Goal: Register for event/course

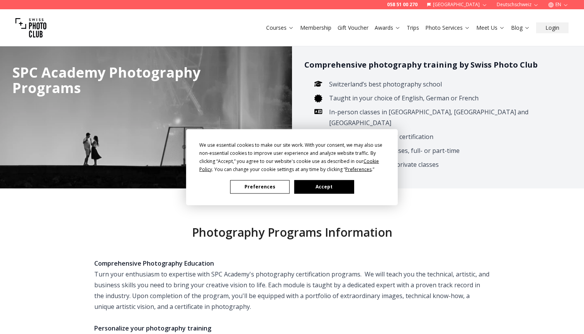
click at [322, 185] on button "Accept" at bounding box center [325, 187] width 60 height 14
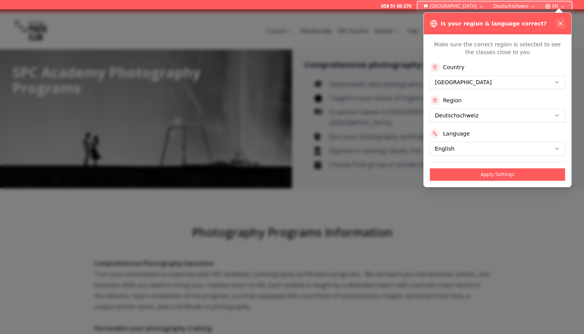
click at [561, 23] on icon at bounding box center [561, 23] width 6 height 6
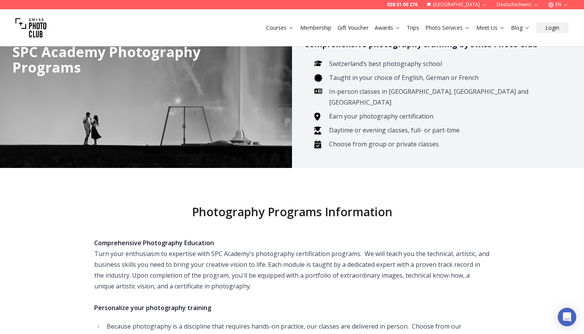
scroll to position [18, 0]
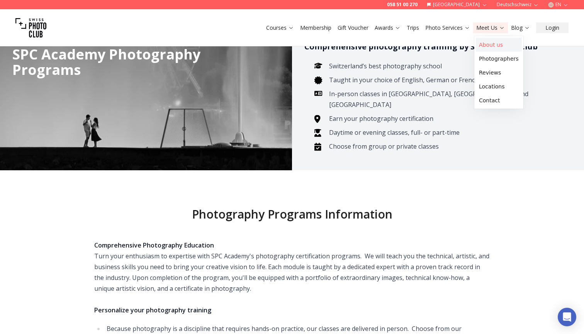
click at [487, 43] on link "About us" at bounding box center [499, 45] width 46 height 14
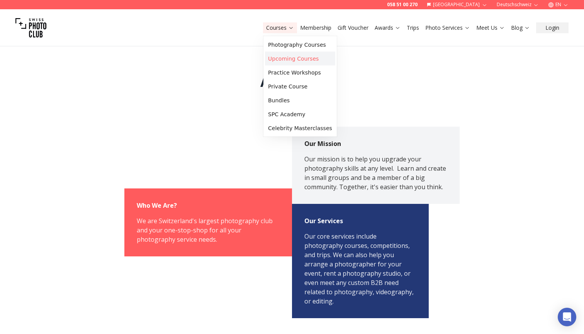
click at [289, 57] on link "Upcoming Courses" at bounding box center [300, 59] width 70 height 14
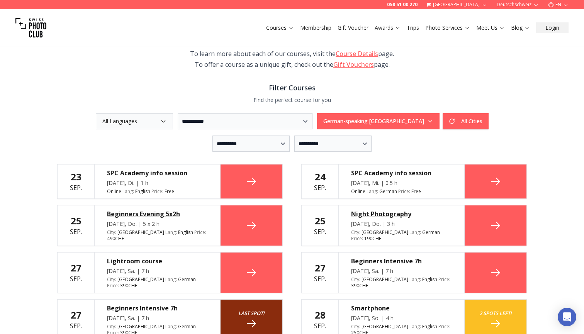
scroll to position [130, 0]
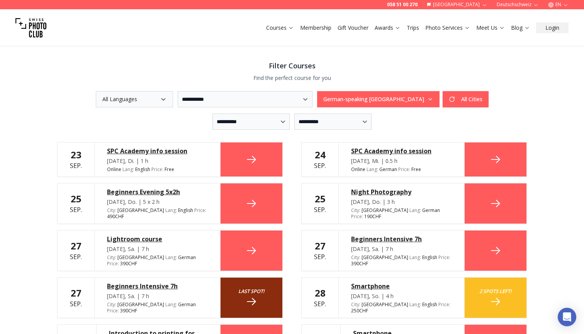
click at [253, 164] on icon at bounding box center [251, 159] width 12 height 12
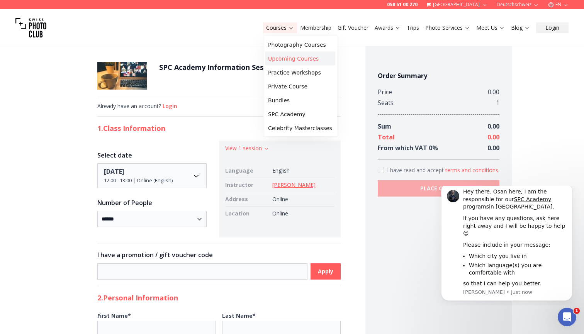
click at [285, 56] on link "Upcoming Courses" at bounding box center [300, 59] width 70 height 14
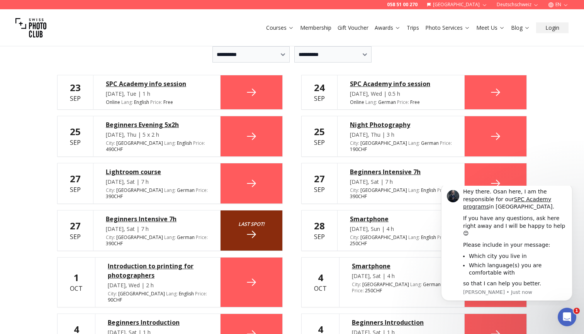
scroll to position [198, 0]
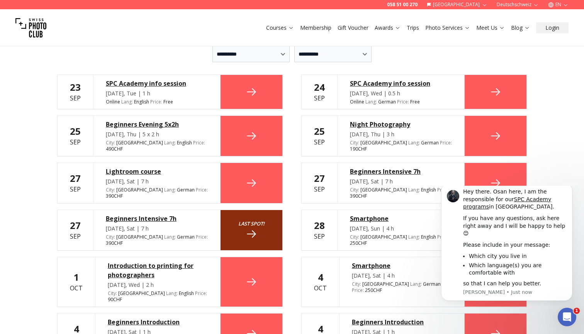
click at [252, 133] on icon at bounding box center [251, 135] width 9 height 7
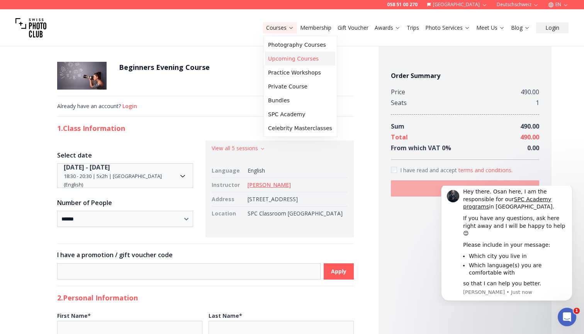
click at [282, 60] on link "Upcoming Courses" at bounding box center [300, 59] width 70 height 14
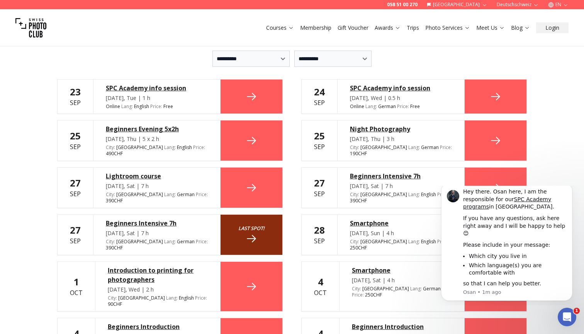
scroll to position [189, 0]
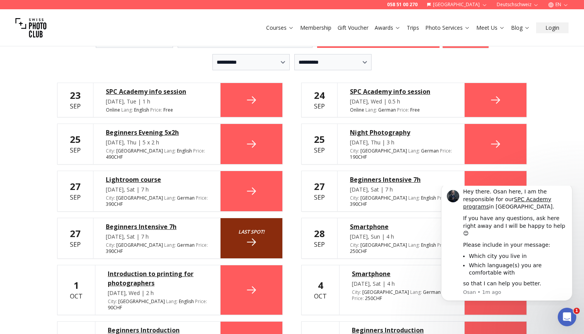
click at [366, 92] on div "SPC Academy info session" at bounding box center [401, 91] width 102 height 9
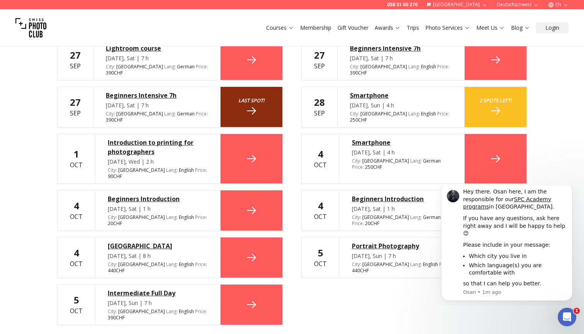
scroll to position [323, 0]
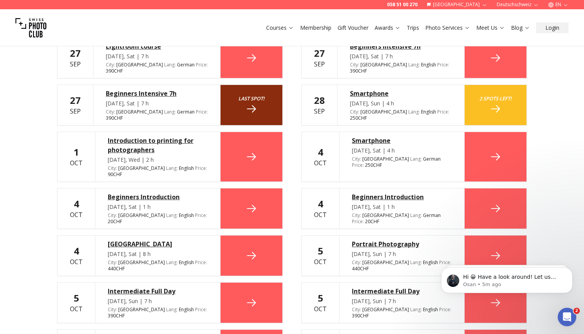
click at [551, 183] on div "**********" at bounding box center [292, 271] width 584 height 1115
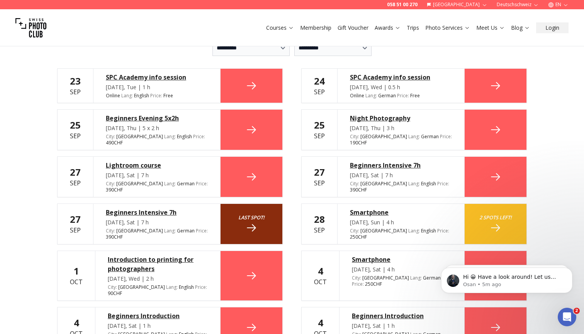
scroll to position [200, 0]
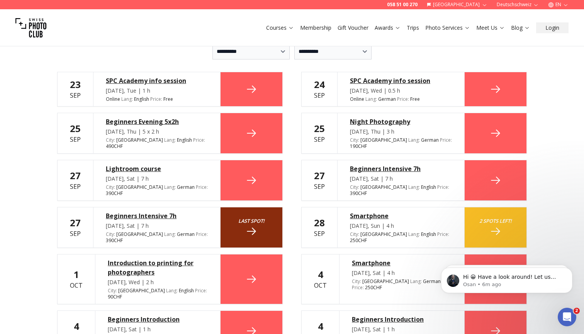
click at [160, 121] on div "Beginners Evening 5x2h" at bounding box center [157, 121] width 102 height 9
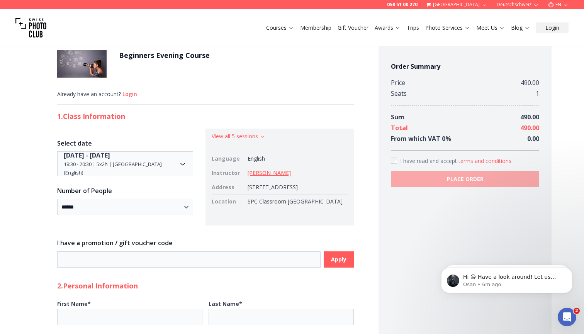
scroll to position [13, 0]
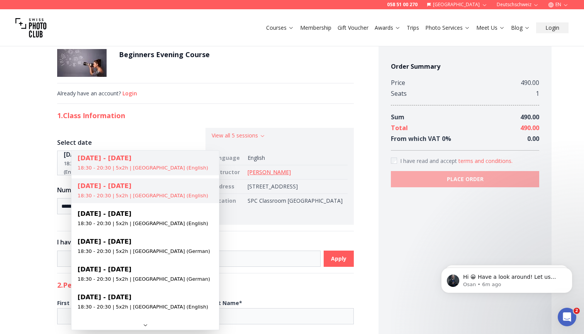
select select "**********"
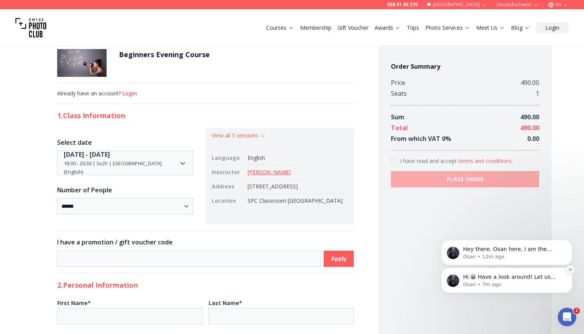
click at [569, 270] on icon "Dismiss notification" at bounding box center [571, 270] width 4 height 4
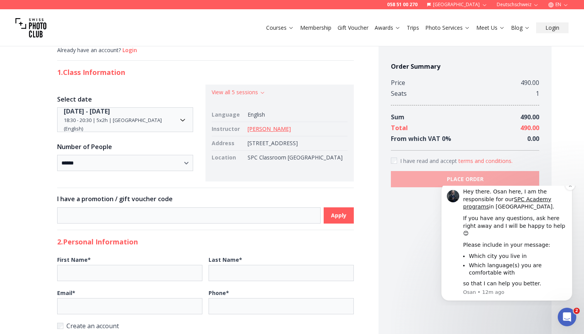
scroll to position [56, 0]
click at [569, 314] on icon "Open Intercom Messenger" at bounding box center [566, 316] width 13 height 13
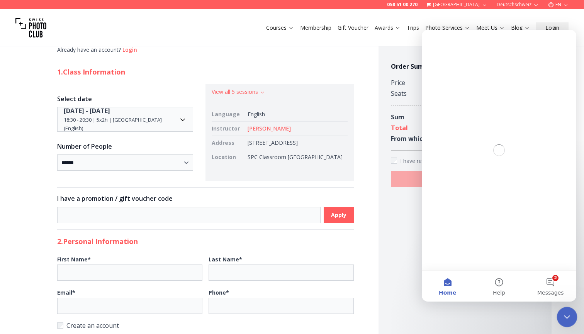
scroll to position [0, 0]
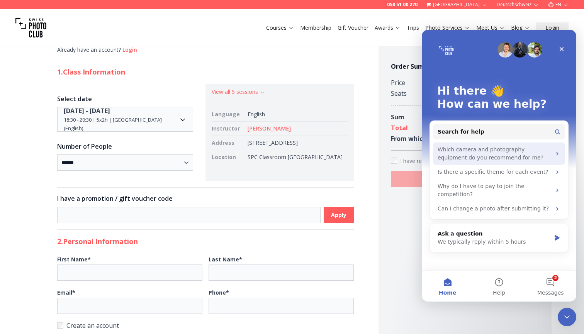
click at [485, 157] on div "Which camera and photography equipment do you recommend for me?" at bounding box center [495, 154] width 114 height 16
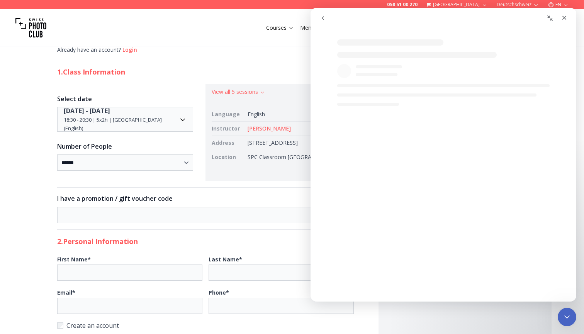
select select "**"
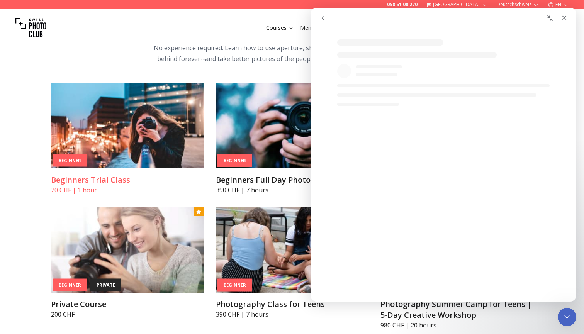
click at [121, 137] on img at bounding box center [127, 126] width 153 height 86
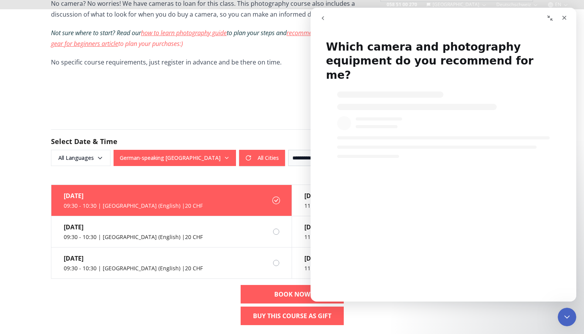
select select "**"
click at [565, 17] on icon "Close" at bounding box center [565, 18] width 6 height 6
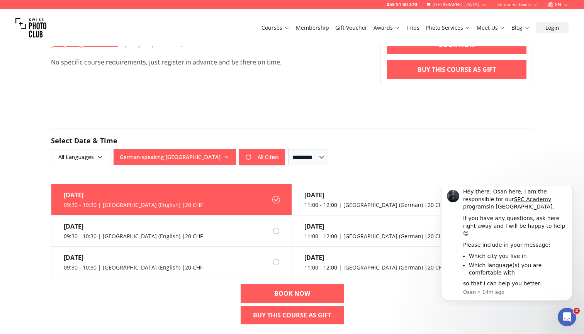
select select "**"
click at [393, 158] on div "**********" at bounding box center [292, 157] width 482 height 16
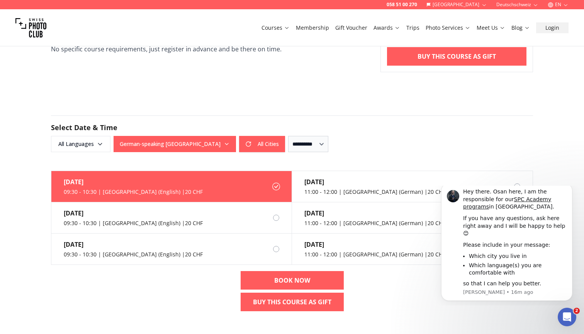
scroll to position [347, 0]
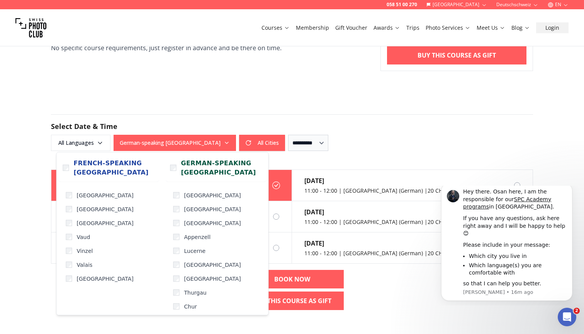
click at [224, 143] on icon "button" at bounding box center [227, 143] width 6 height 6
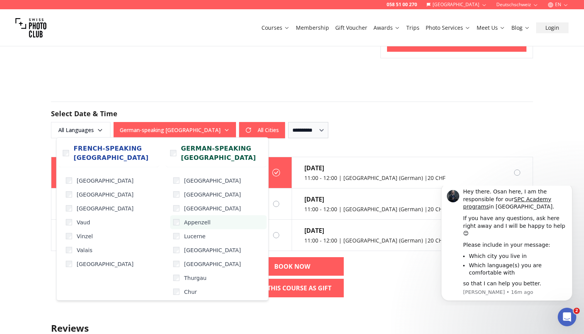
scroll to position [362, 0]
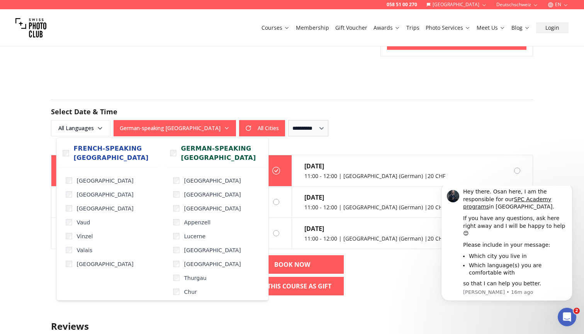
click at [261, 95] on form "**********" at bounding box center [292, 118] width 495 height 74
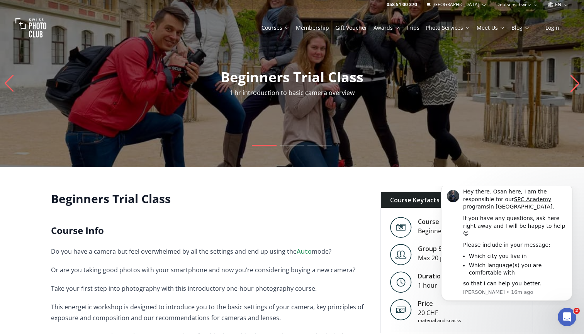
scroll to position [0, 0]
click at [427, 93] on p "1 hr introduction to basic camera overview" at bounding box center [292, 92] width 584 height 9
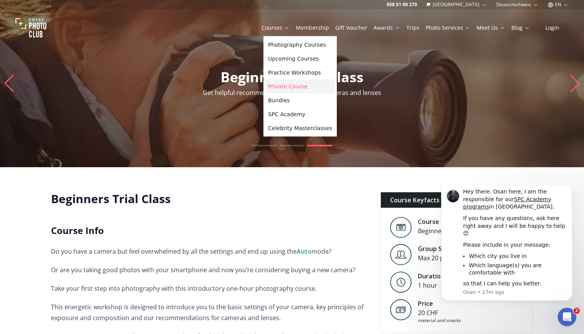
click at [289, 86] on link "Private Course" at bounding box center [300, 87] width 70 height 14
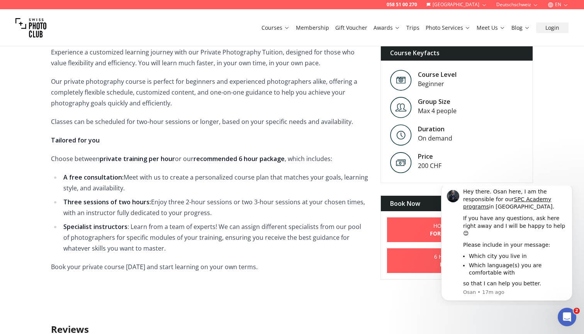
scroll to position [225, 0]
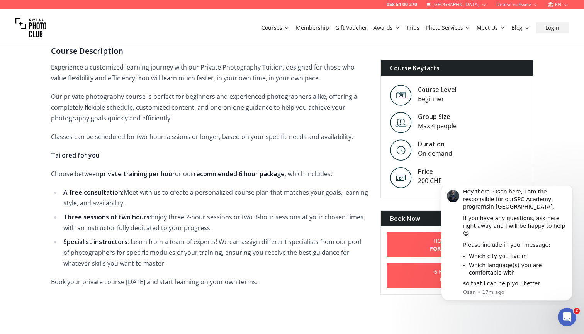
scroll to position [226, 0]
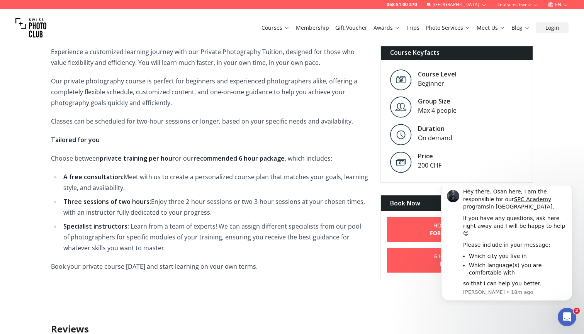
scroll to position [255, 0]
